Goal: Information Seeking & Learning: Find specific fact

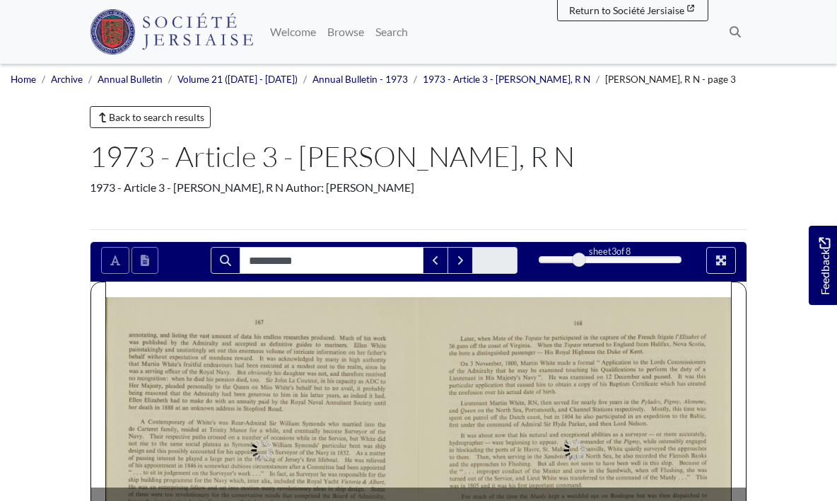
scroll to position [226, 0]
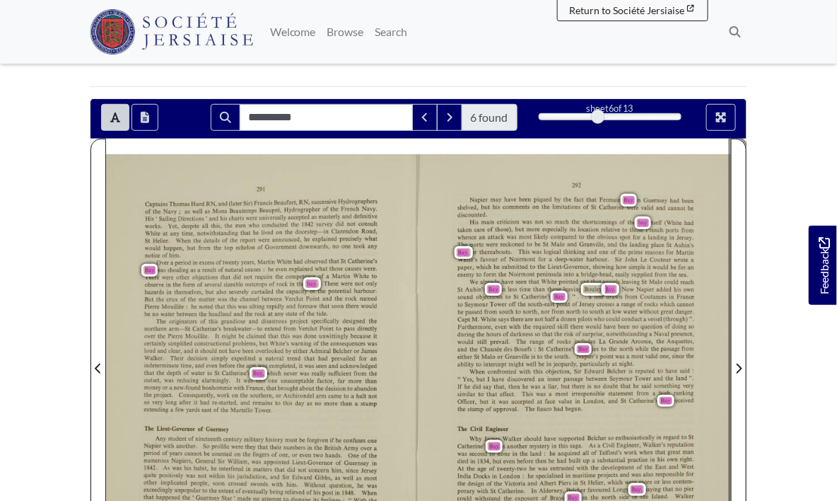
scroll to position [202, 0]
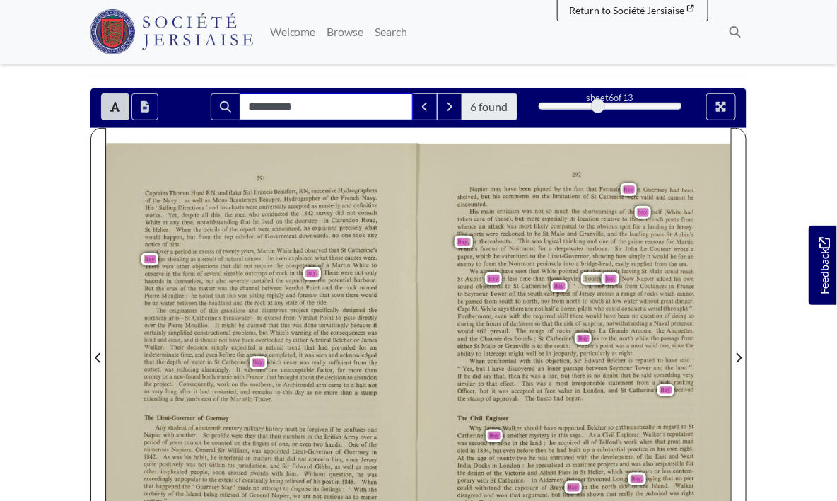
click at [311, 100] on input "**********" at bounding box center [326, 106] width 173 height 27
type input "***"
click at [400, 105] on icon at bounding box center [395, 106] width 11 height 11
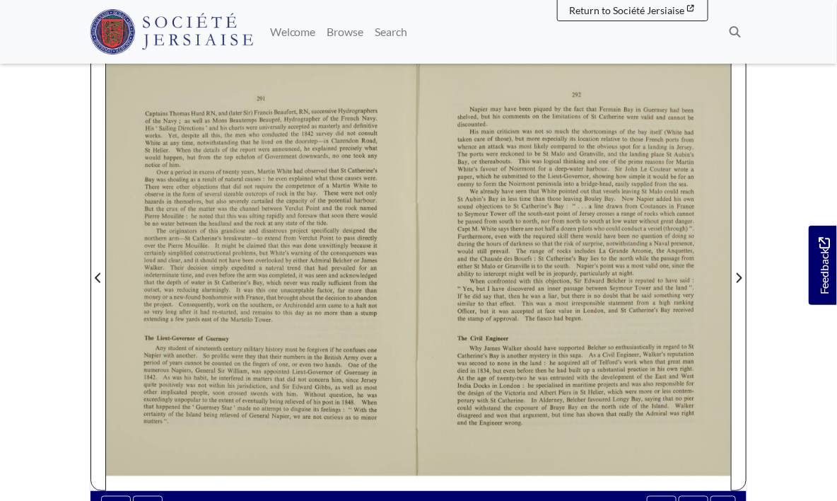
scroll to position [295, 0]
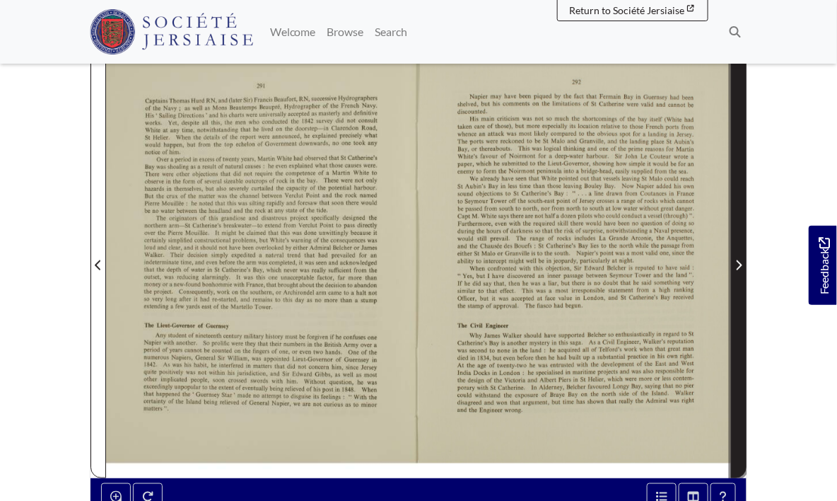
click at [745, 264] on span "Next Page" at bounding box center [739, 265] width 14 height 17
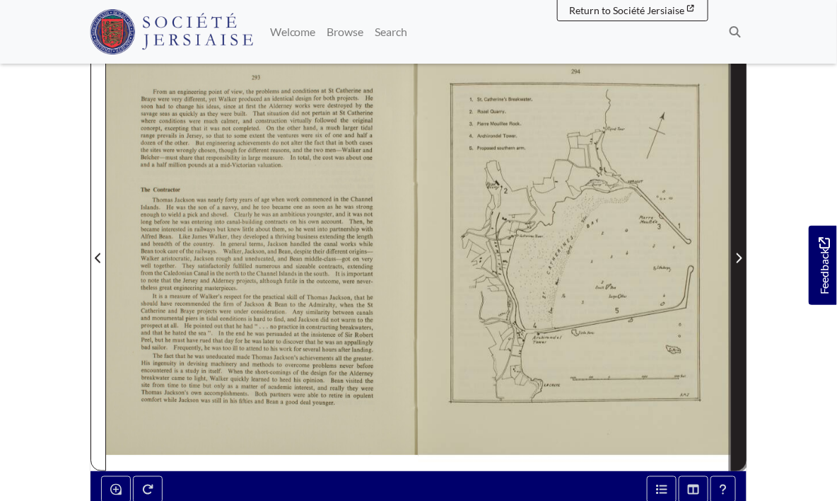
scroll to position [301, 0]
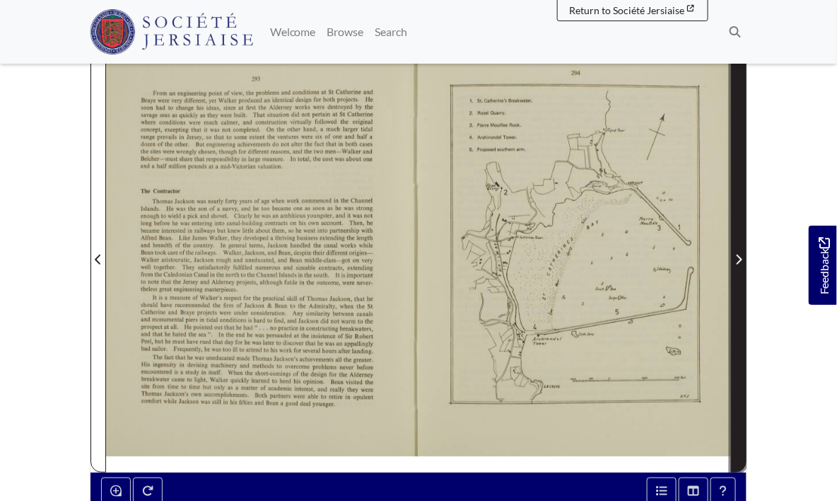
click at [737, 251] on span "Next Page" at bounding box center [739, 259] width 14 height 17
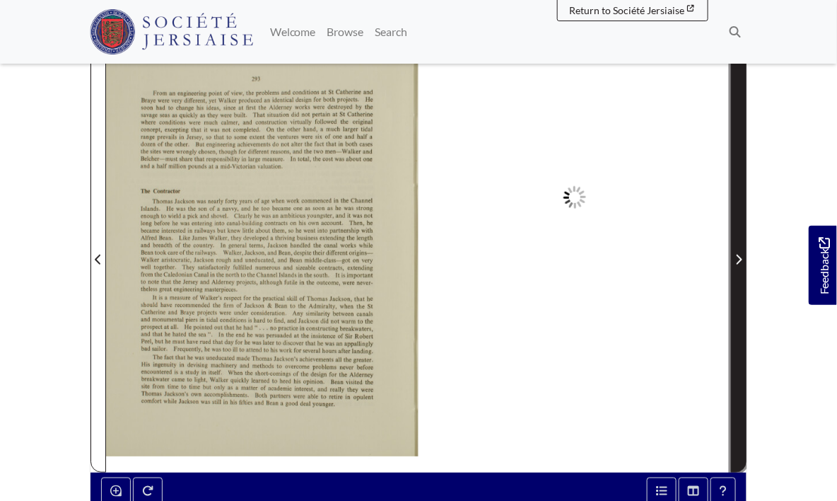
click at [740, 260] on icon "Next Page" at bounding box center [738, 259] width 7 height 11
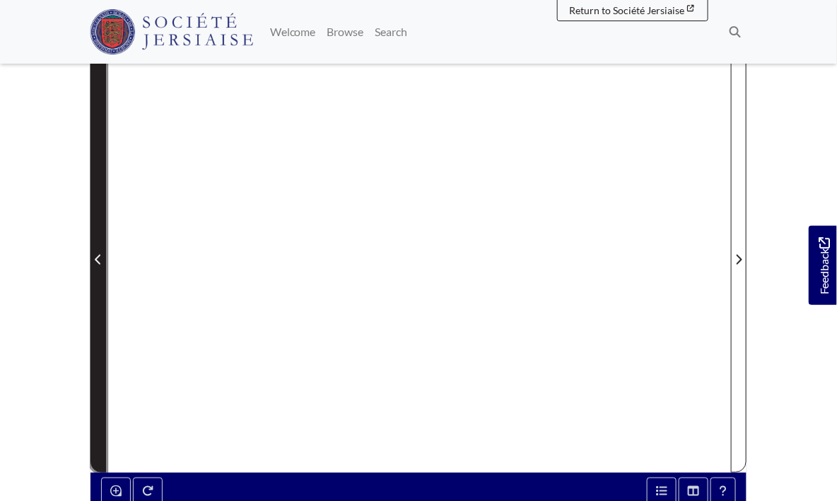
click at [103, 266] on span "Previous Page" at bounding box center [98, 250] width 14 height 441
